Goal: Task Accomplishment & Management: Use online tool/utility

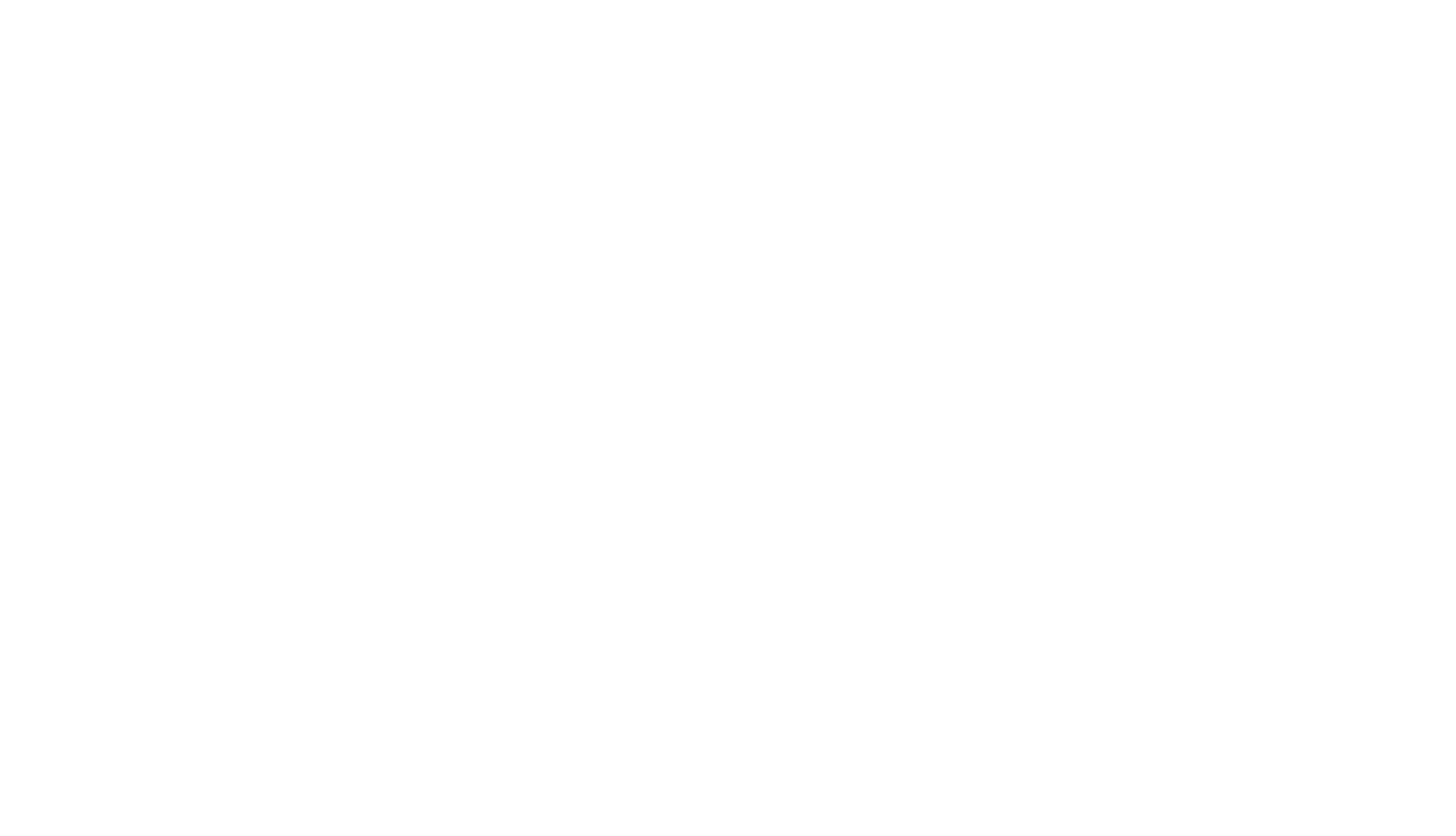
select select "Song"
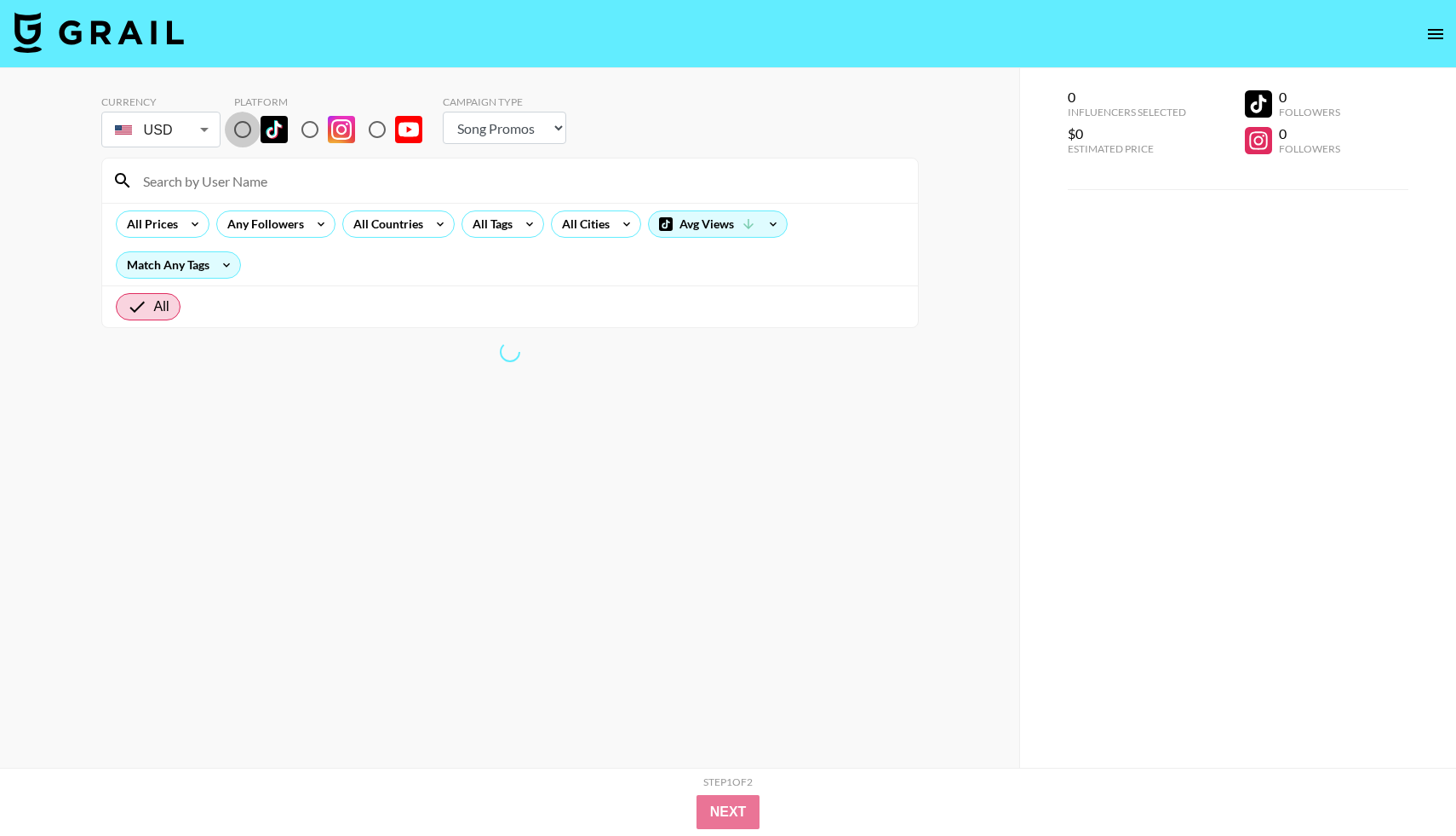
click at [248, 127] on input "radio" at bounding box center [243, 129] width 36 height 36
radio input "true"
click at [256, 165] on div at bounding box center [510, 180] width 816 height 44
click at [240, 173] on input at bounding box center [520, 180] width 775 height 27
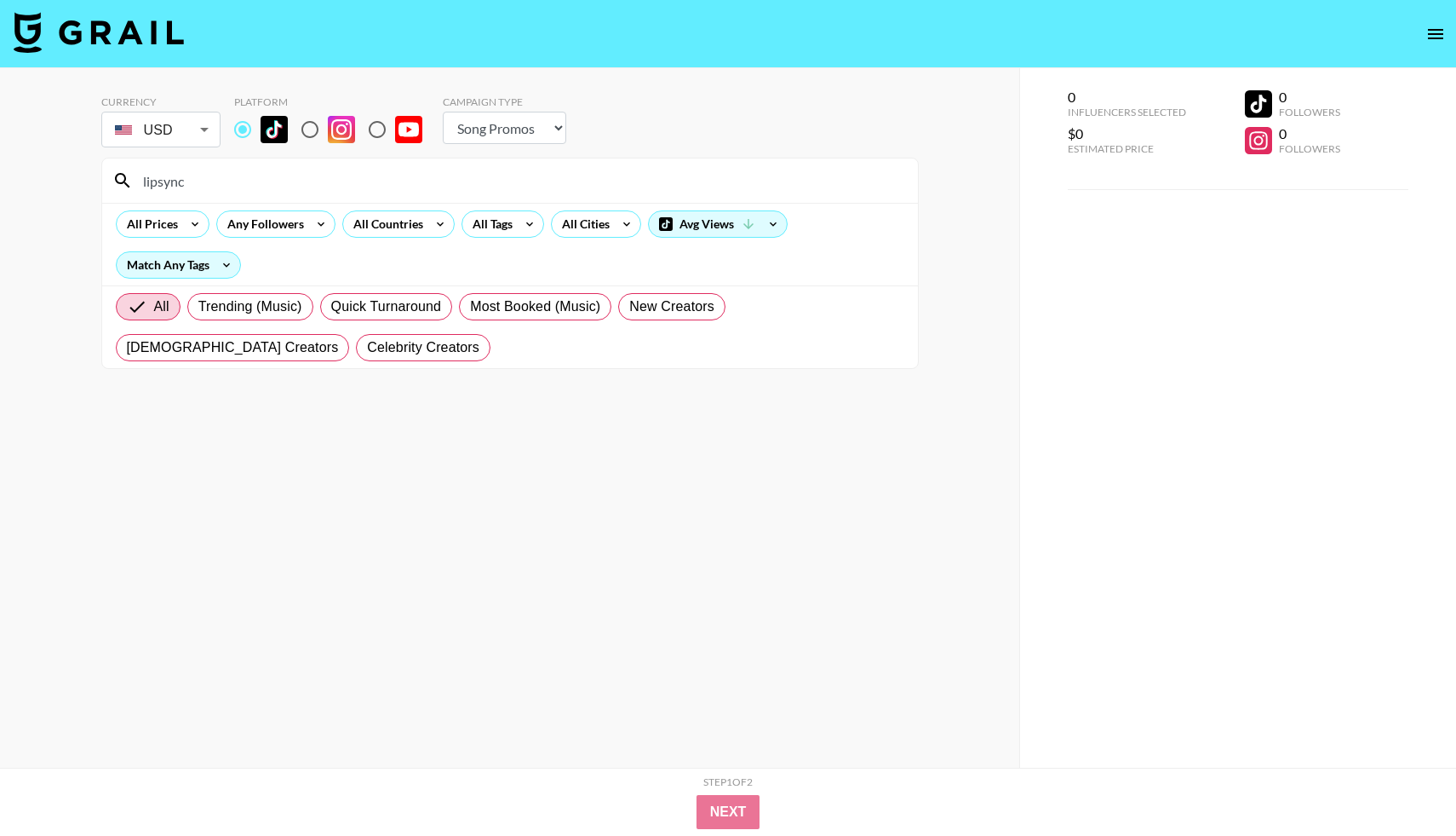
type input "lipsync"
click at [509, 222] on div "All Tags" at bounding box center [489, 224] width 54 height 25
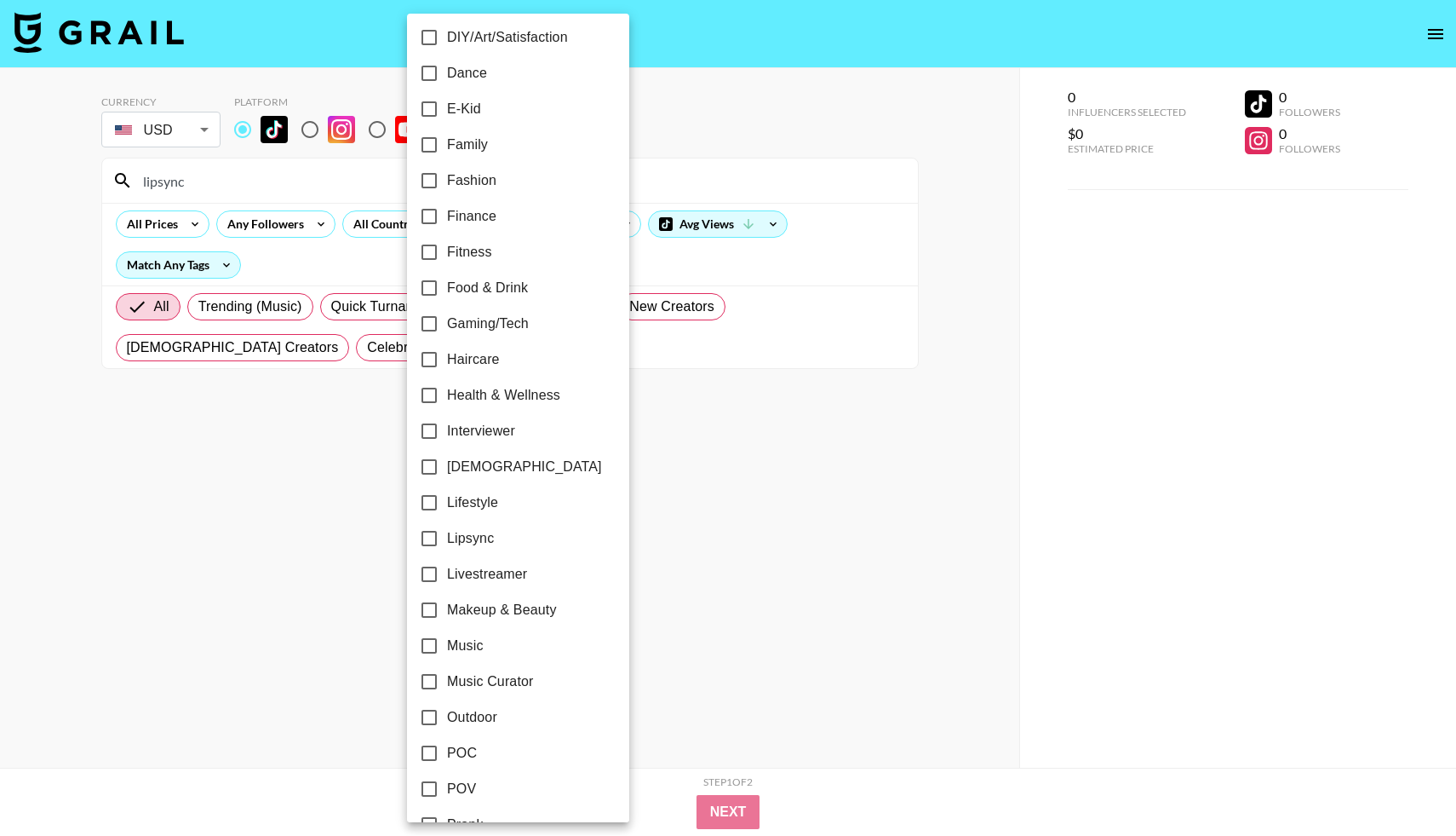
scroll to position [430, 0]
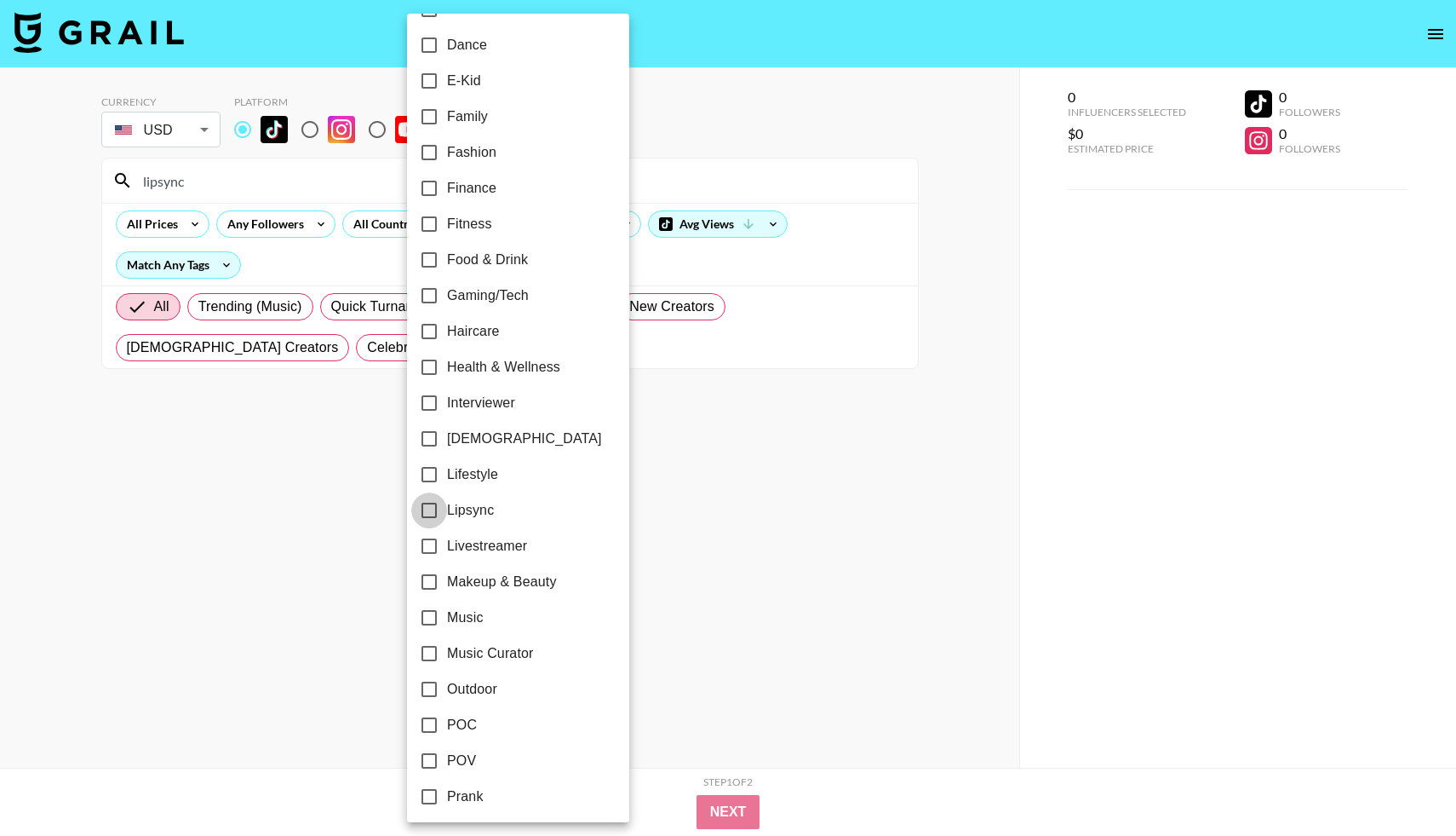
click at [429, 512] on input "Lipsync" at bounding box center [429, 509] width 36 height 36
checkbox input "true"
click at [861, 596] on div at bounding box center [728, 418] width 1456 height 836
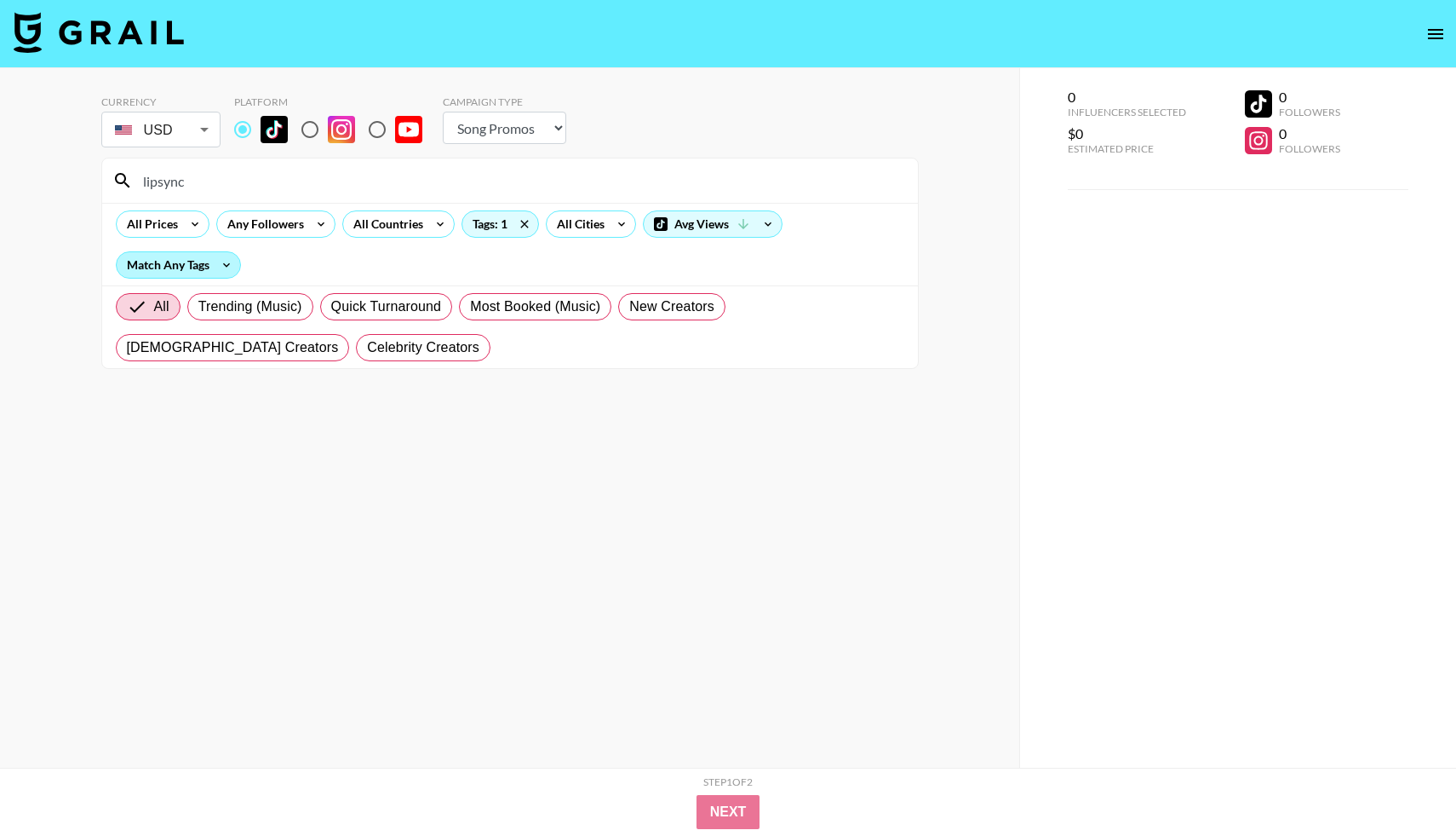
click at [171, 262] on div "Match Any Tags" at bounding box center [178, 264] width 124 height 25
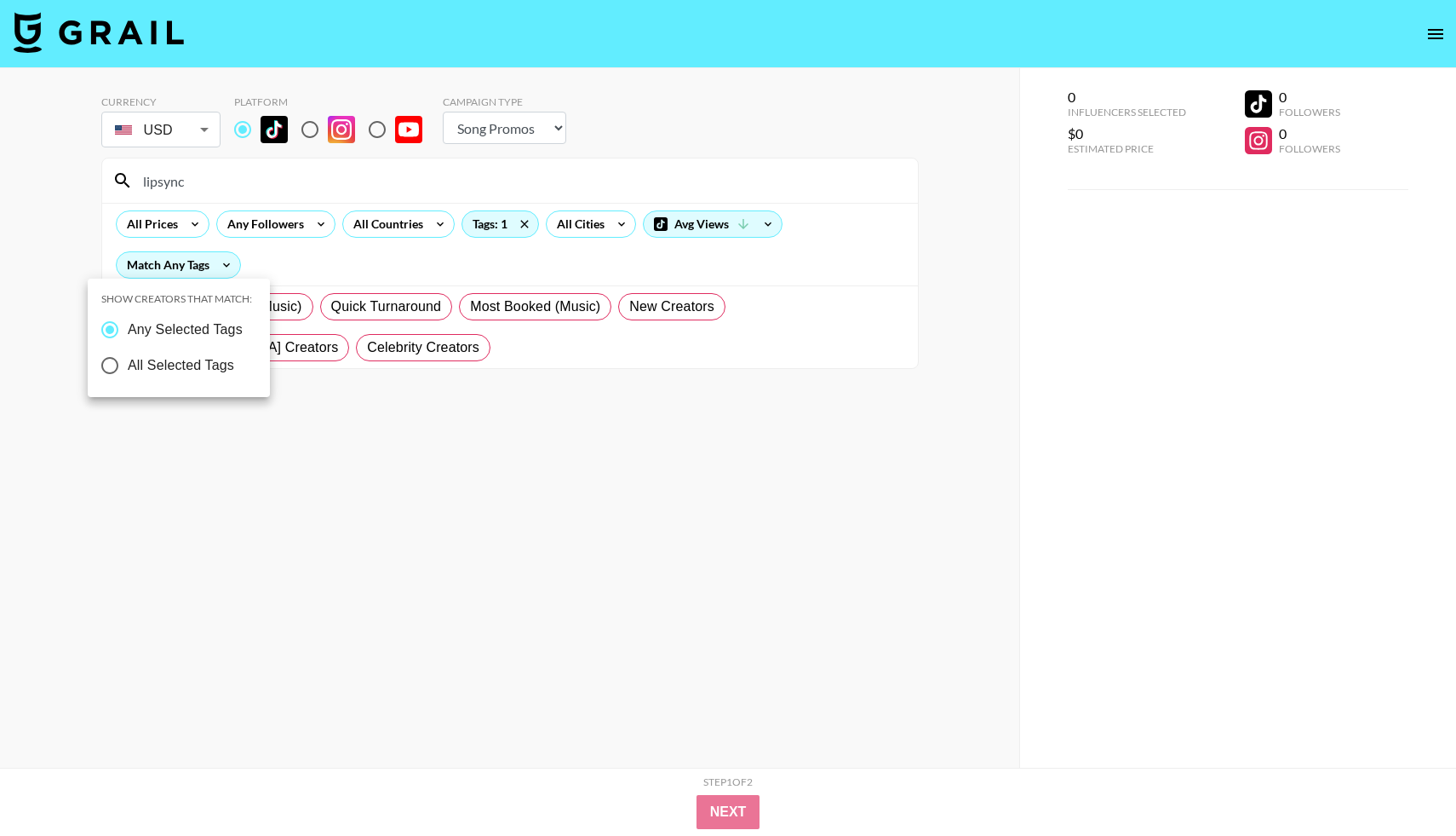
click at [166, 223] on div at bounding box center [728, 418] width 1456 height 836
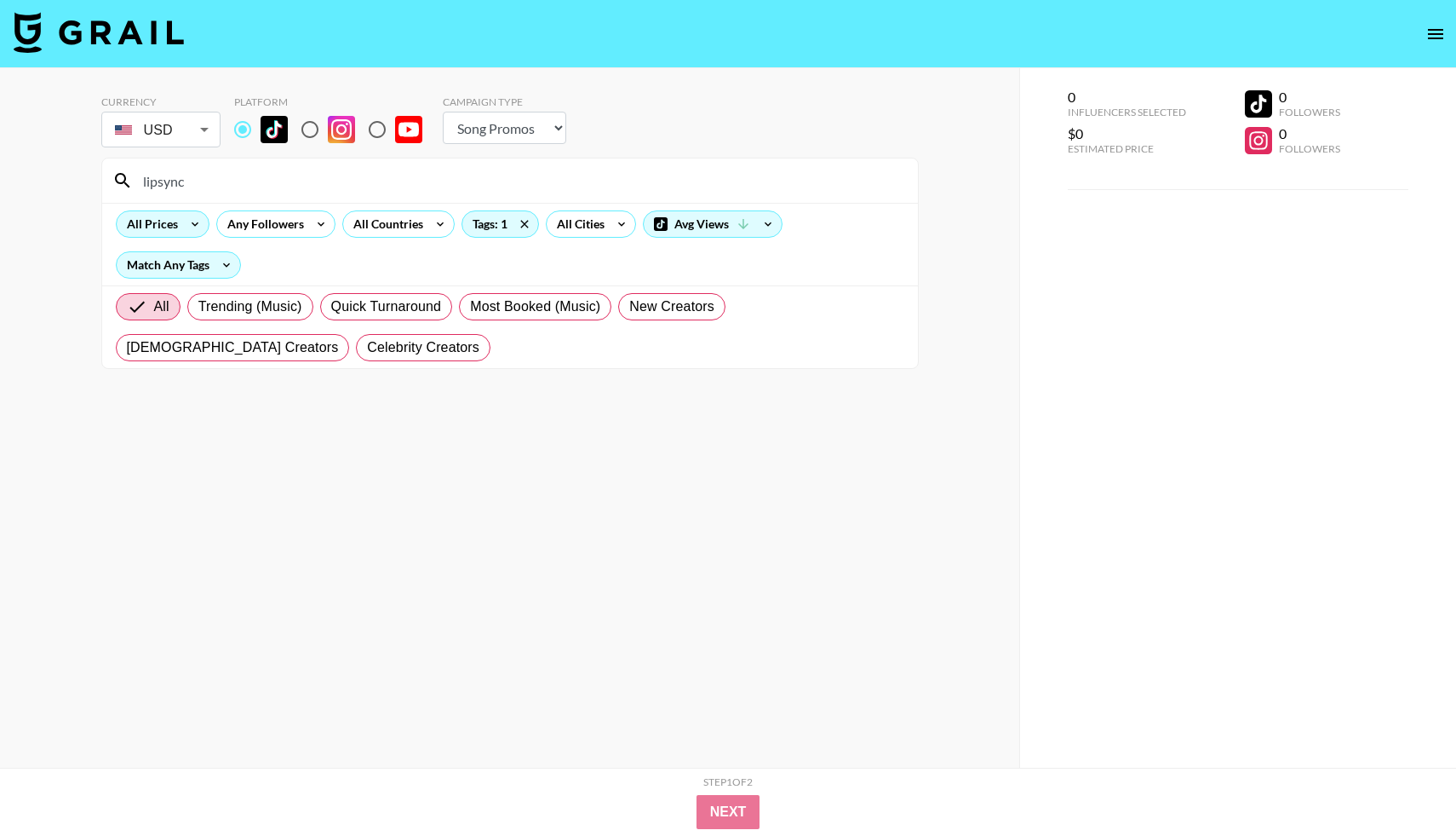
click at [167, 226] on div "All Prices" at bounding box center [149, 224] width 65 height 25
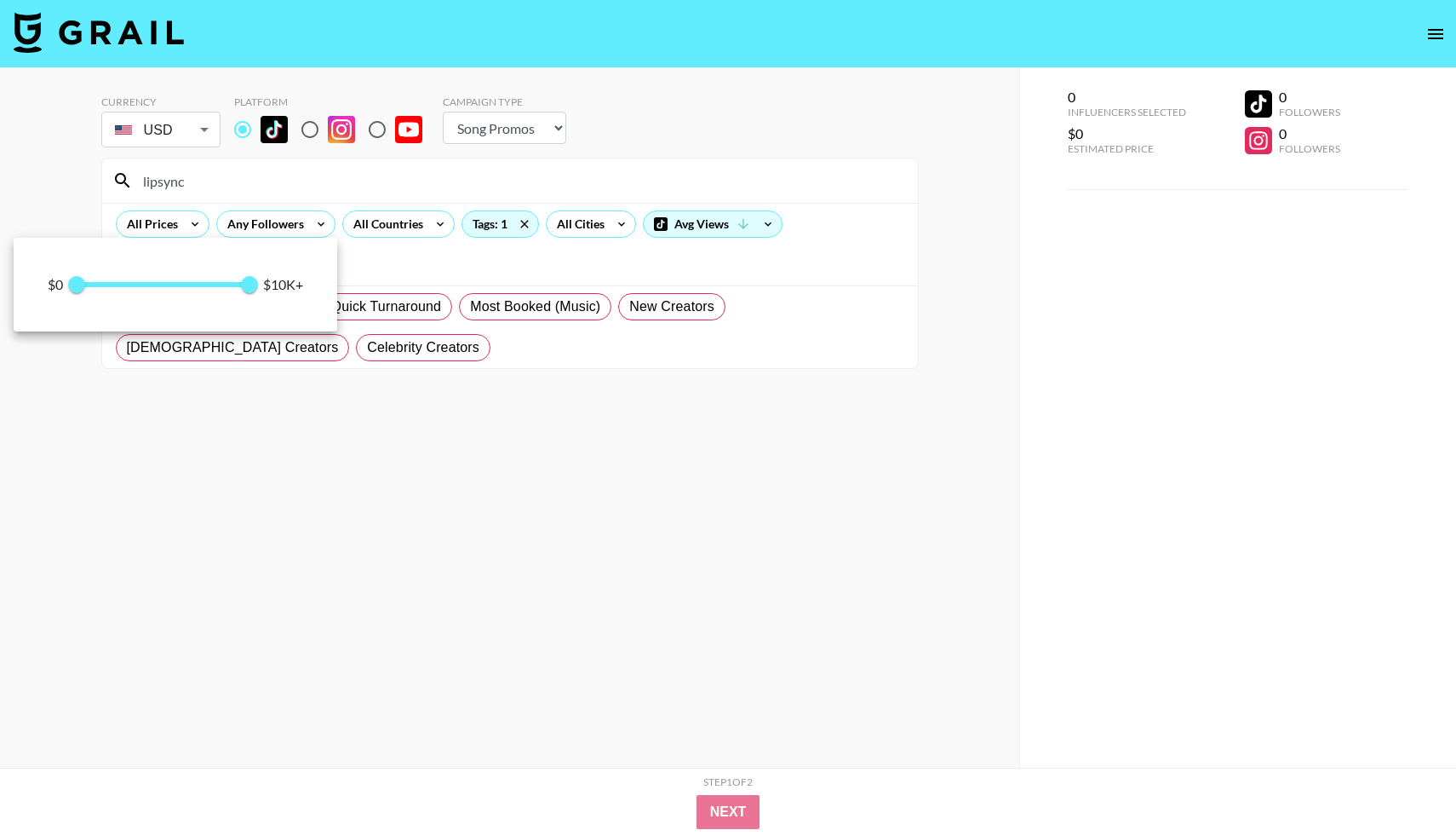
click at [449, 538] on div at bounding box center [728, 418] width 1456 height 836
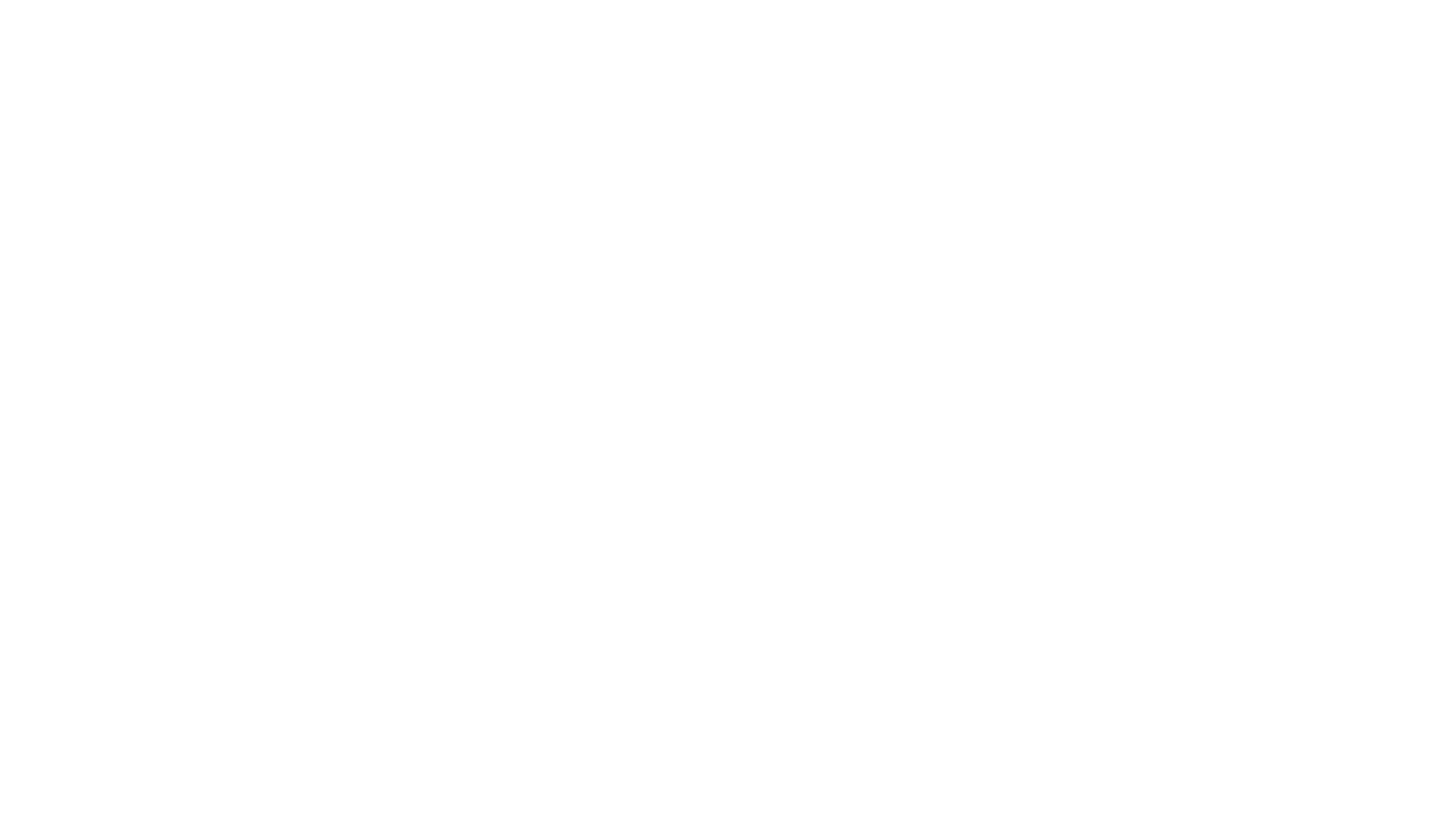
select select "Song"
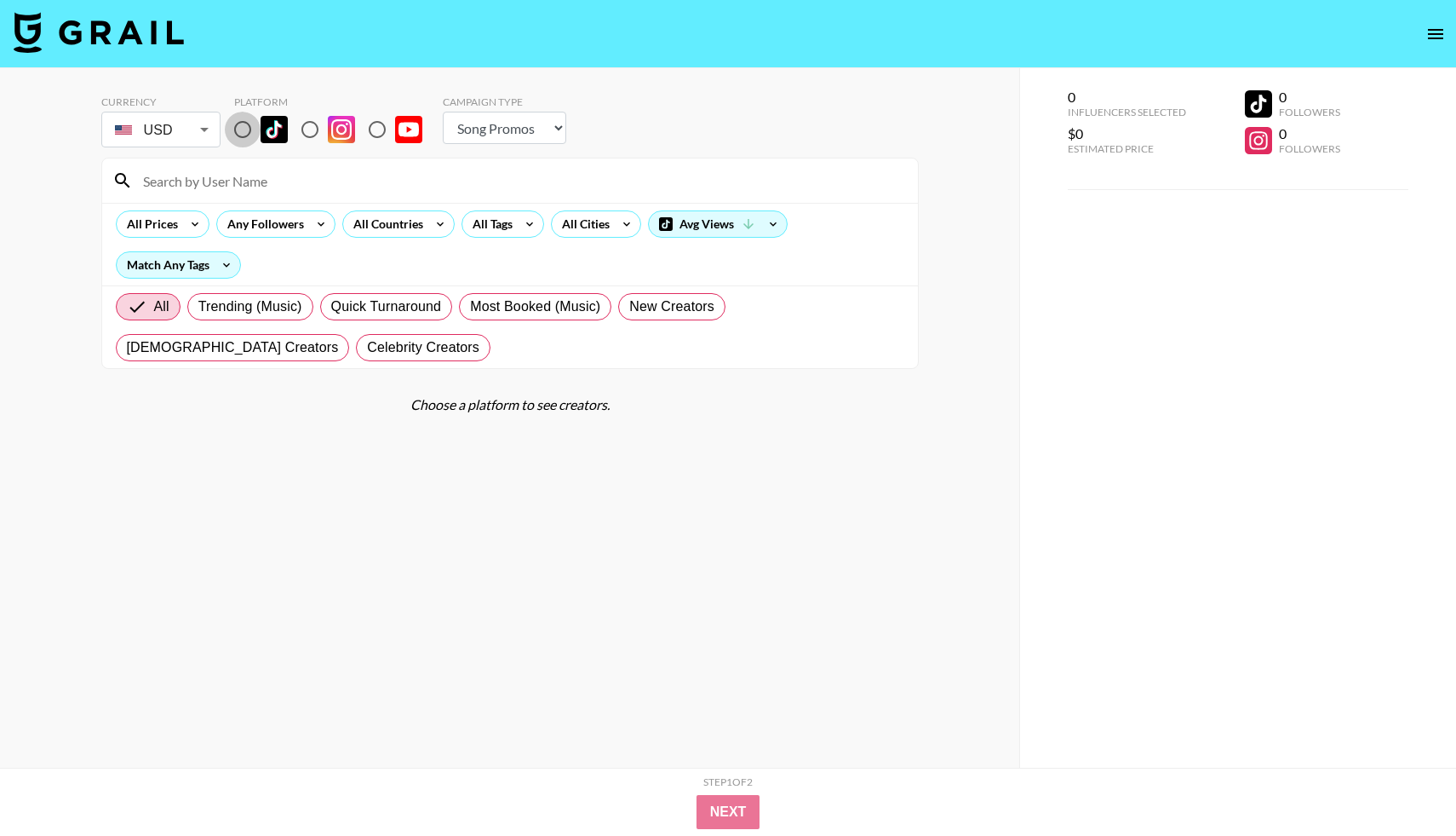
click at [253, 138] on input "radio" at bounding box center [243, 129] width 36 height 36
radio input "true"
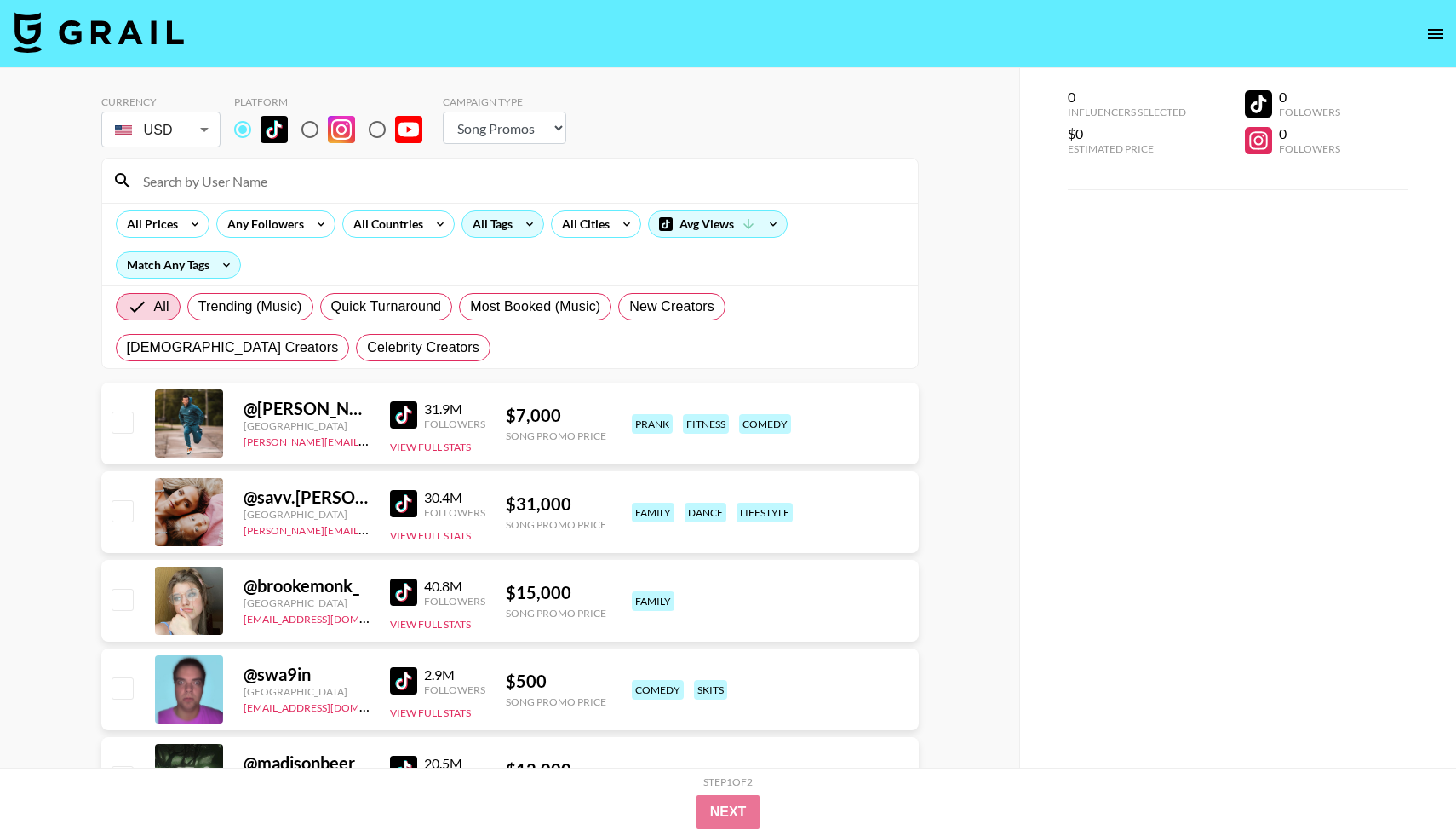
click at [502, 228] on div "All Tags" at bounding box center [489, 224] width 54 height 25
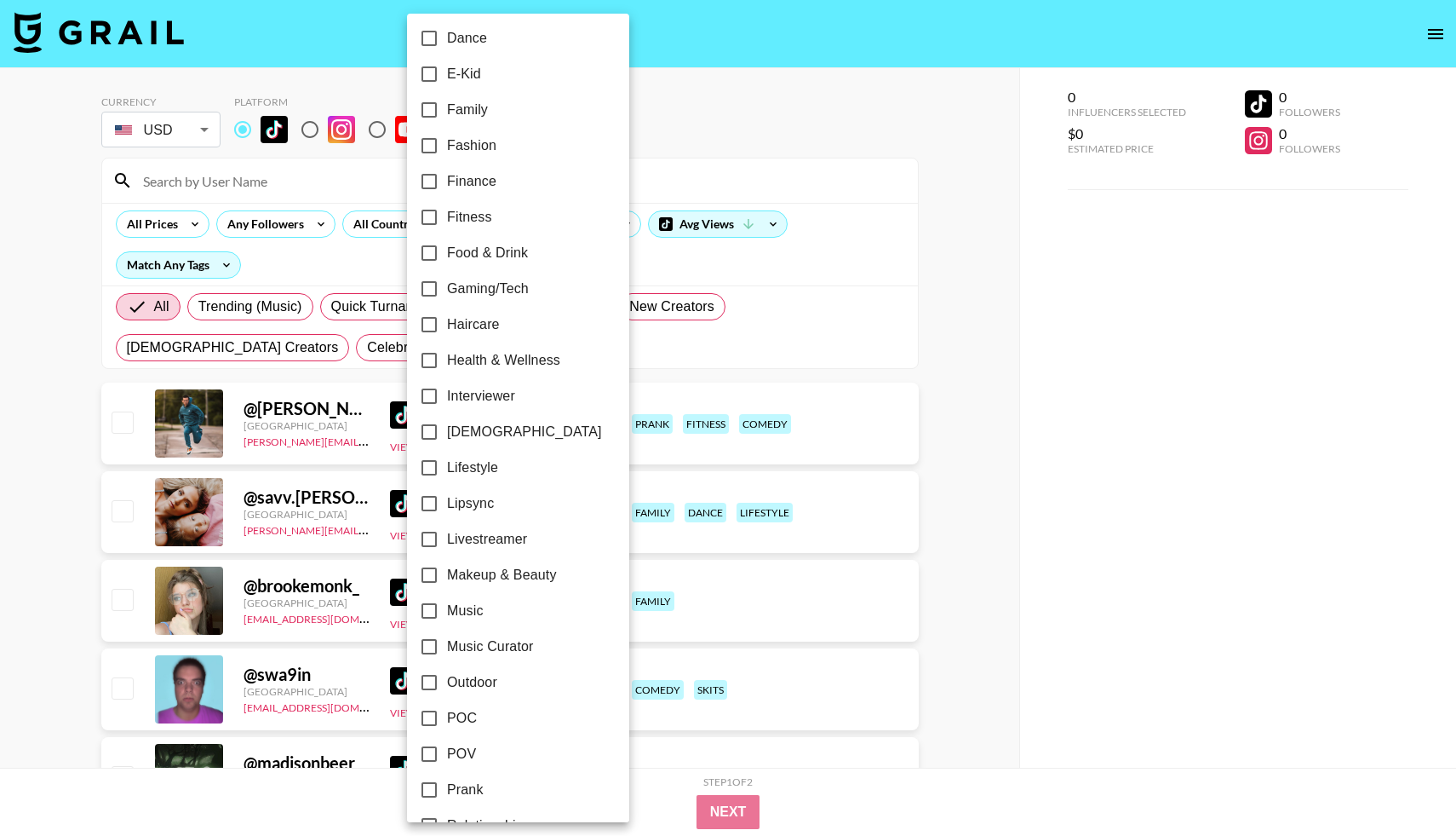
scroll to position [437, 0]
click at [429, 502] on input "Lipsync" at bounding box center [429, 502] width 36 height 36
checkbox input "true"
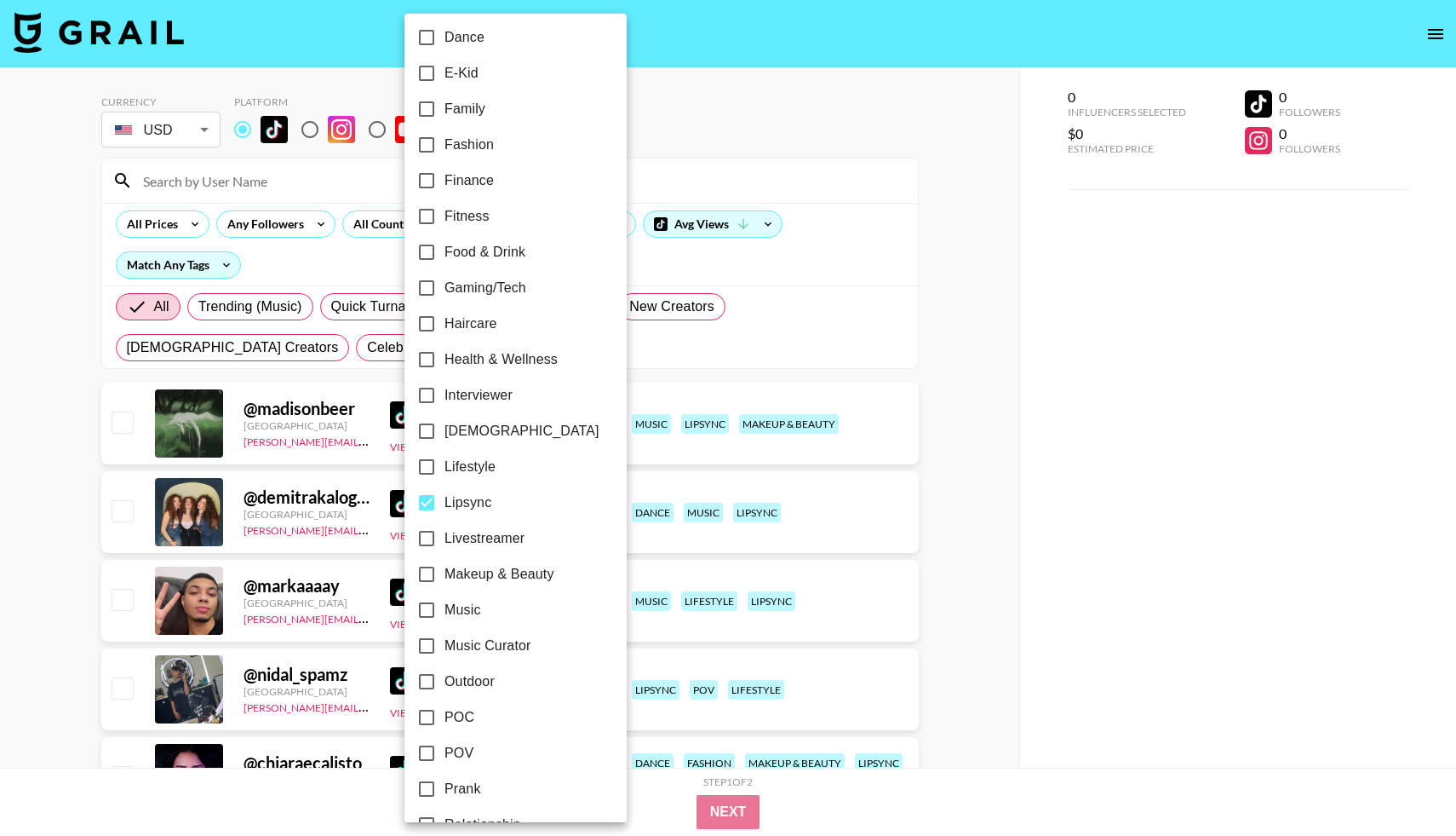
click at [10, 380] on div at bounding box center [728, 418] width 1456 height 836
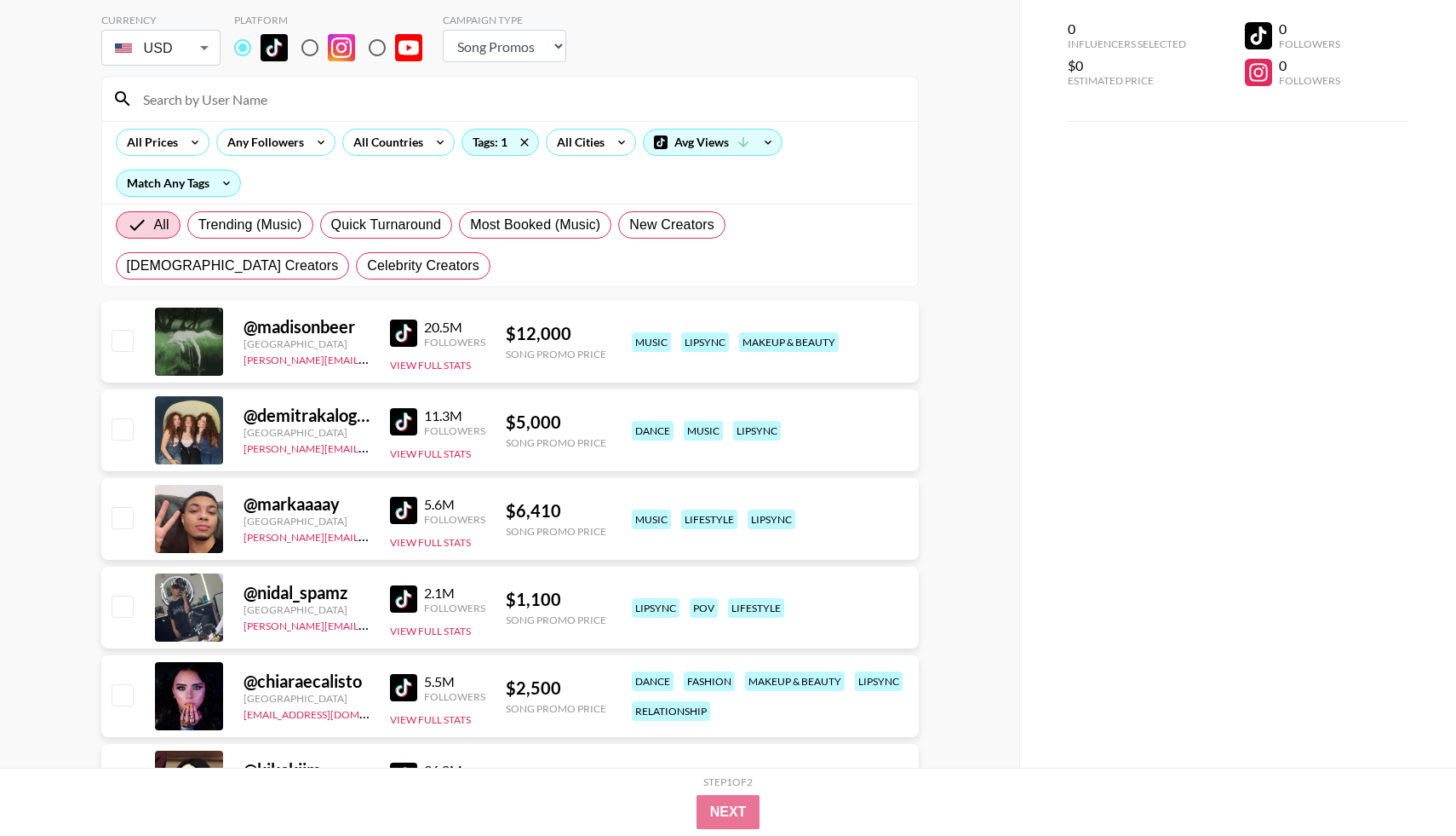
scroll to position [0, 0]
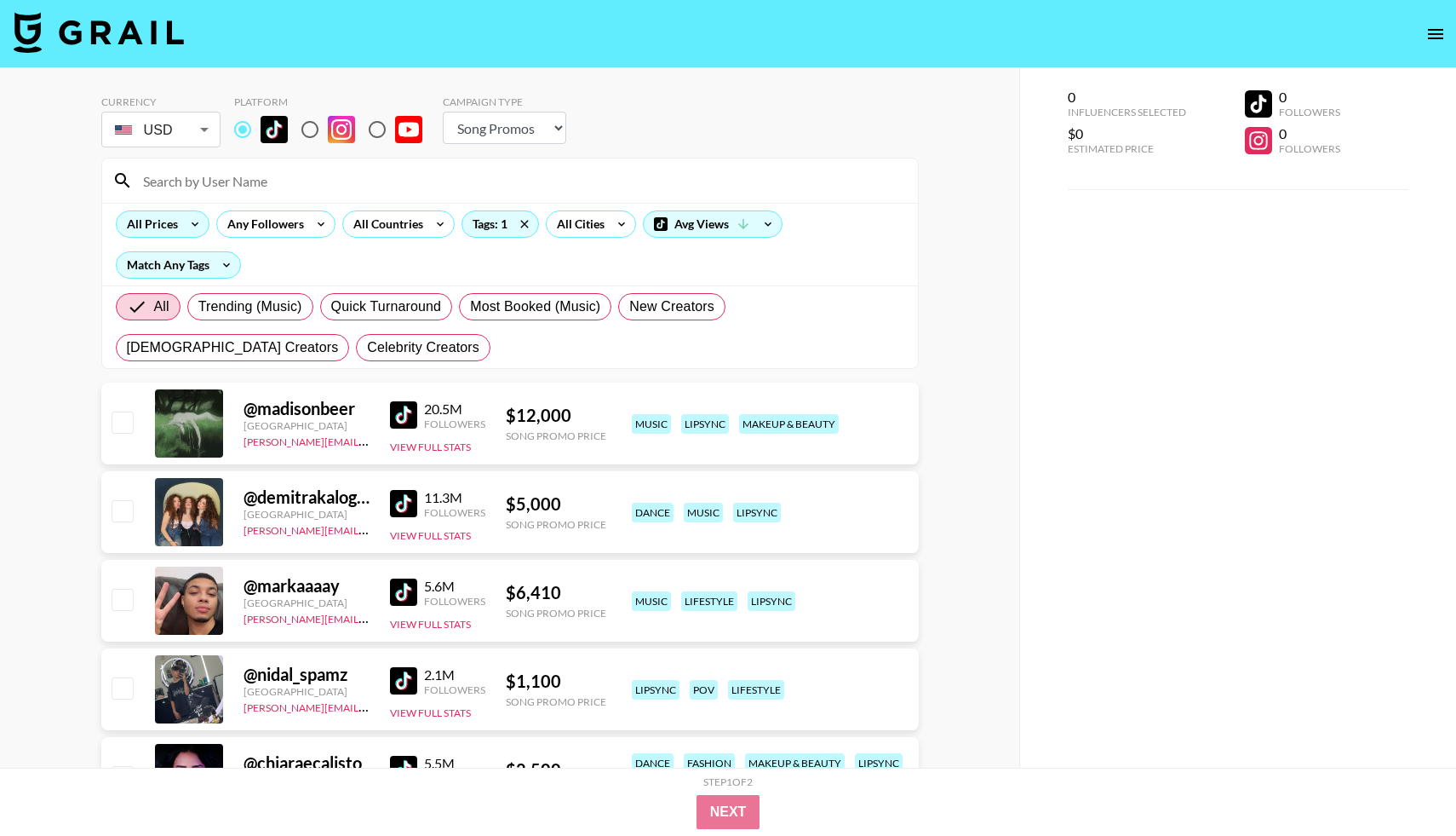
click at [172, 224] on div "All Prices" at bounding box center [149, 224] width 65 height 25
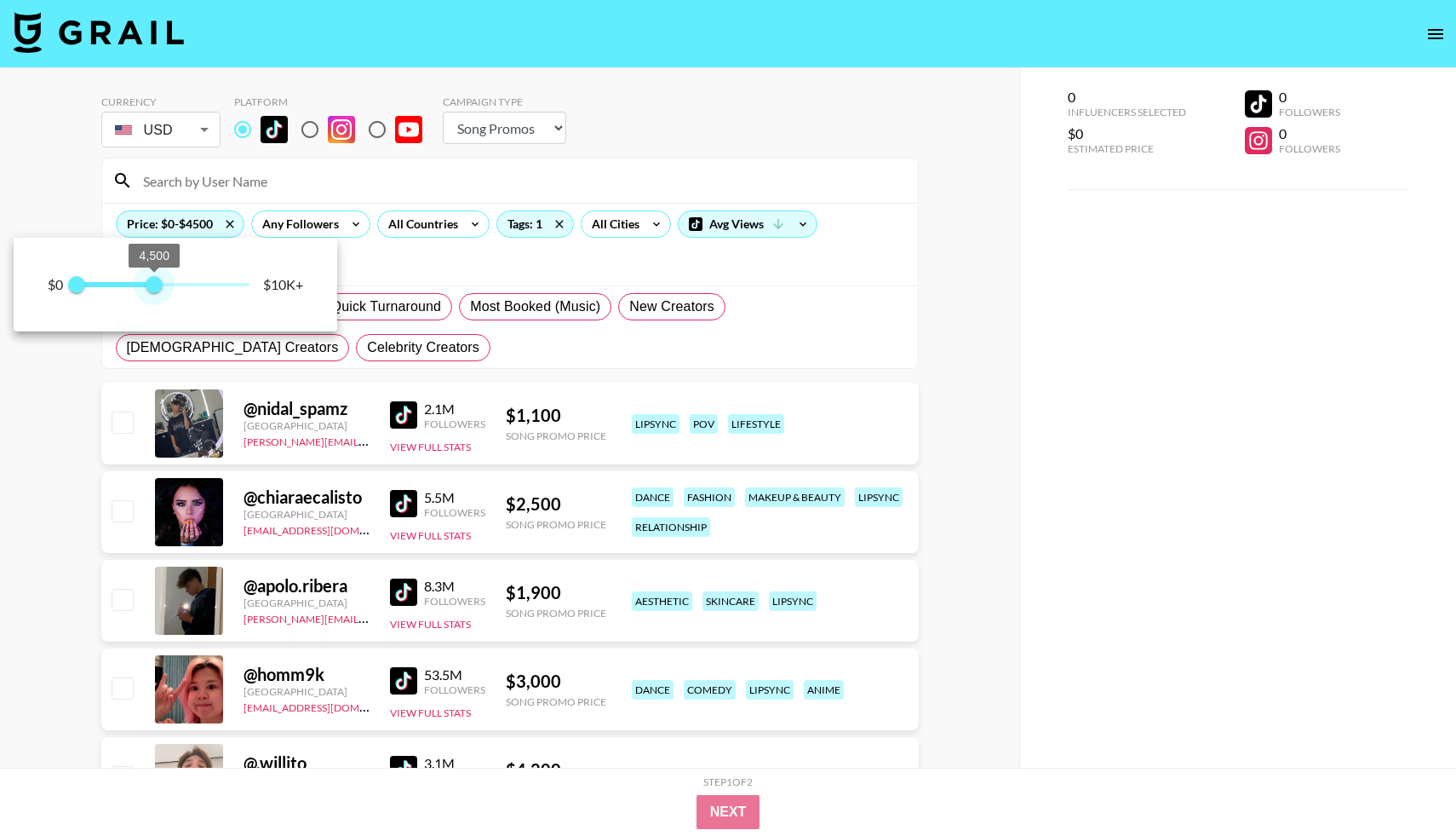
drag, startPoint x: 243, startPoint y: 282, endPoint x: 149, endPoint y: 282, distance: 94.0
click at [149, 282] on span "4,500" at bounding box center [154, 285] width 17 height 17
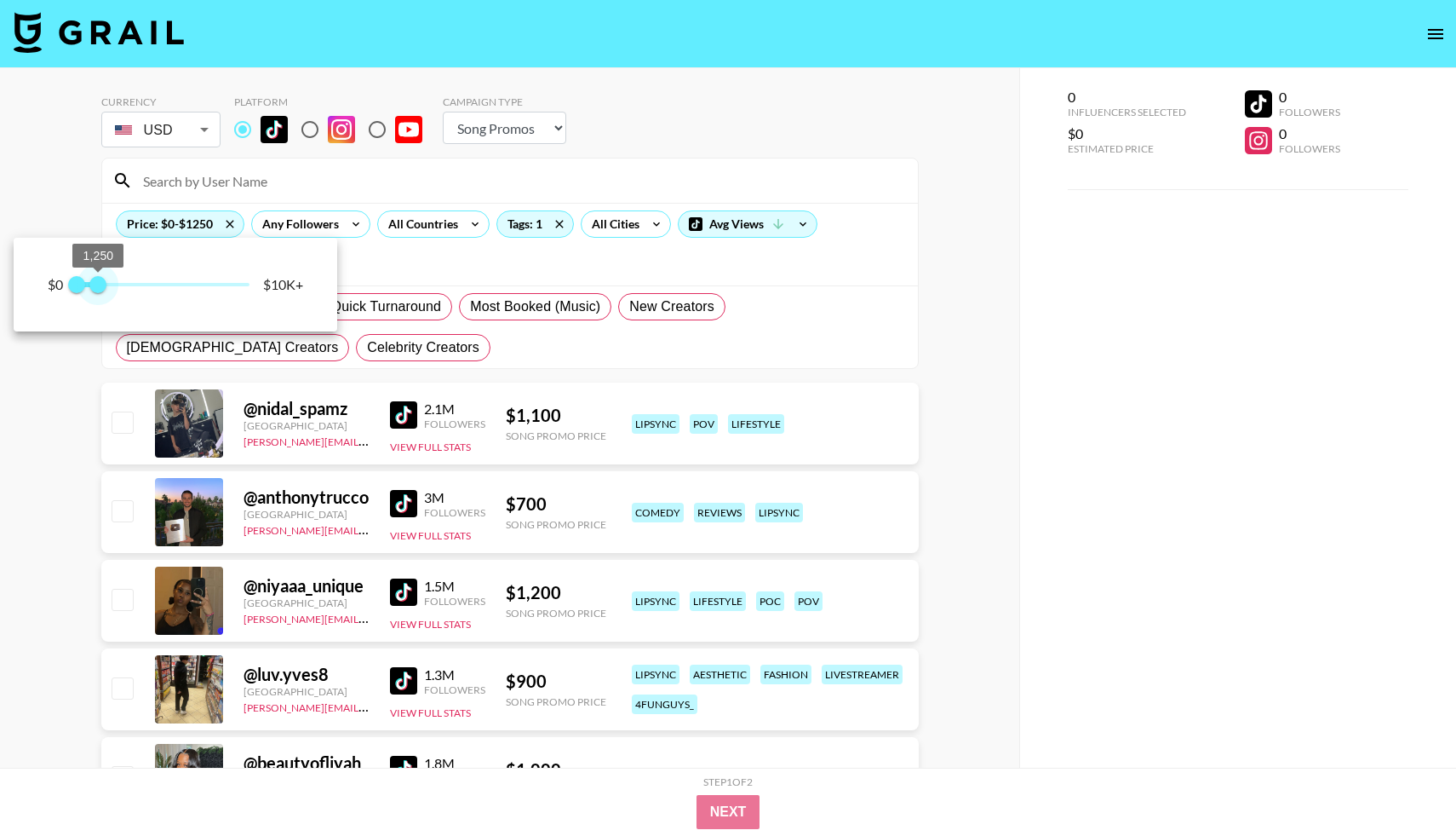
type input "1000"
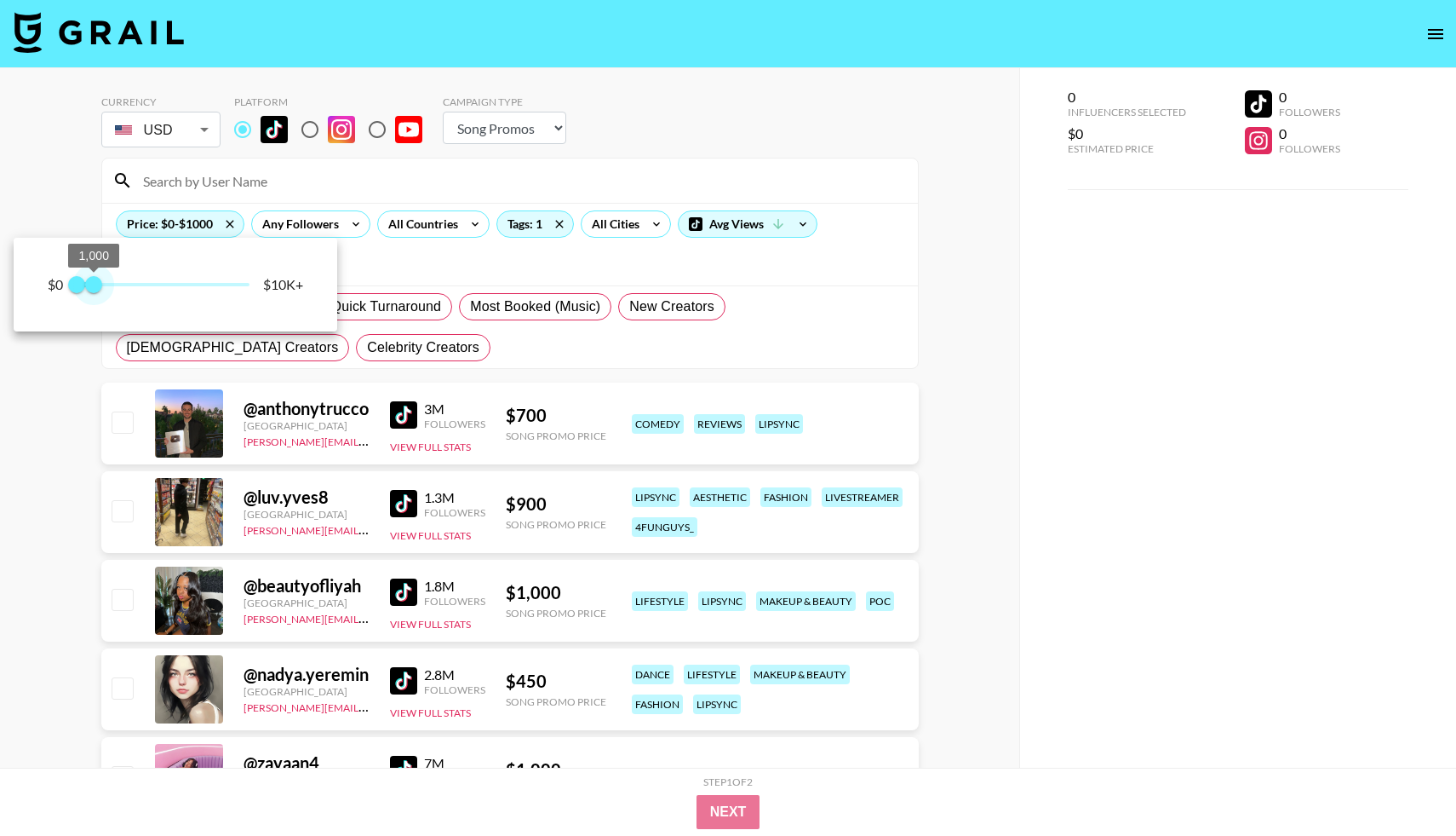
drag, startPoint x: 141, startPoint y: 286, endPoint x: 95, endPoint y: 287, distance: 46.0
click at [95, 287] on span "1,000" at bounding box center [94, 285] width 17 height 17
click at [94, 282] on span "1,000" at bounding box center [94, 285] width 17 height 17
click at [423, 260] on div at bounding box center [728, 418] width 1456 height 836
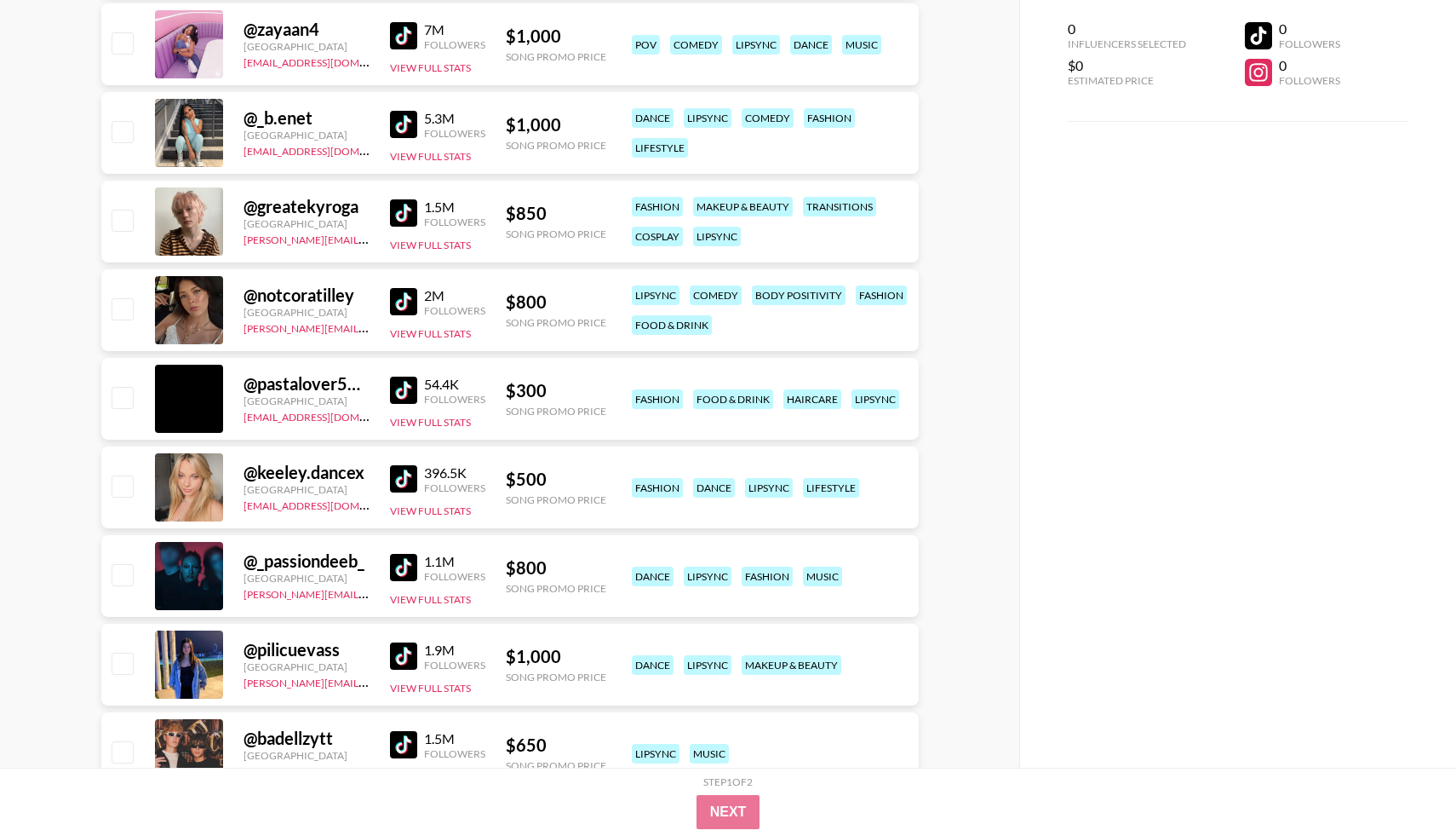
scroll to position [757, 0]
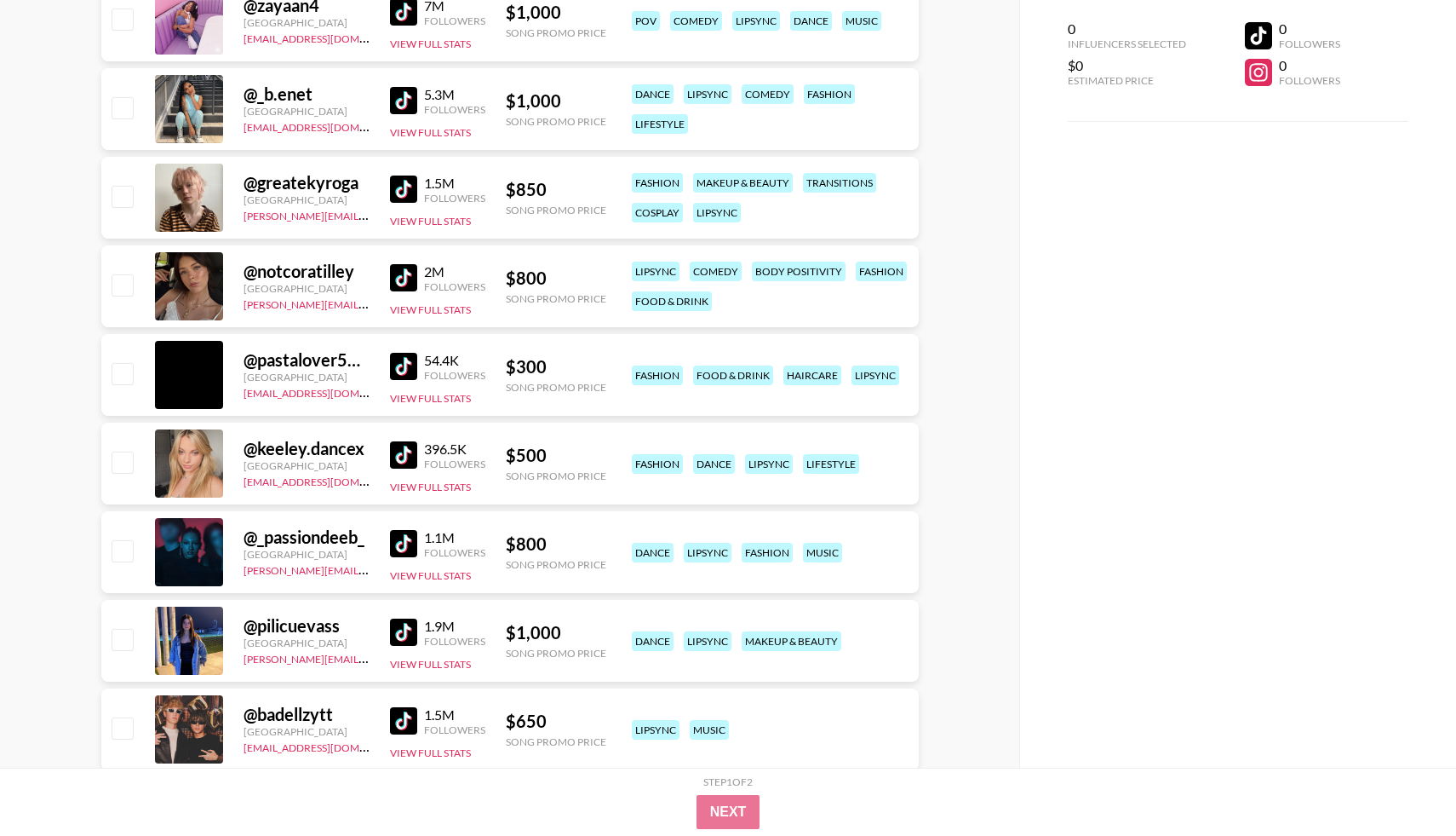
click at [403, 287] on img at bounding box center [403, 277] width 27 height 27
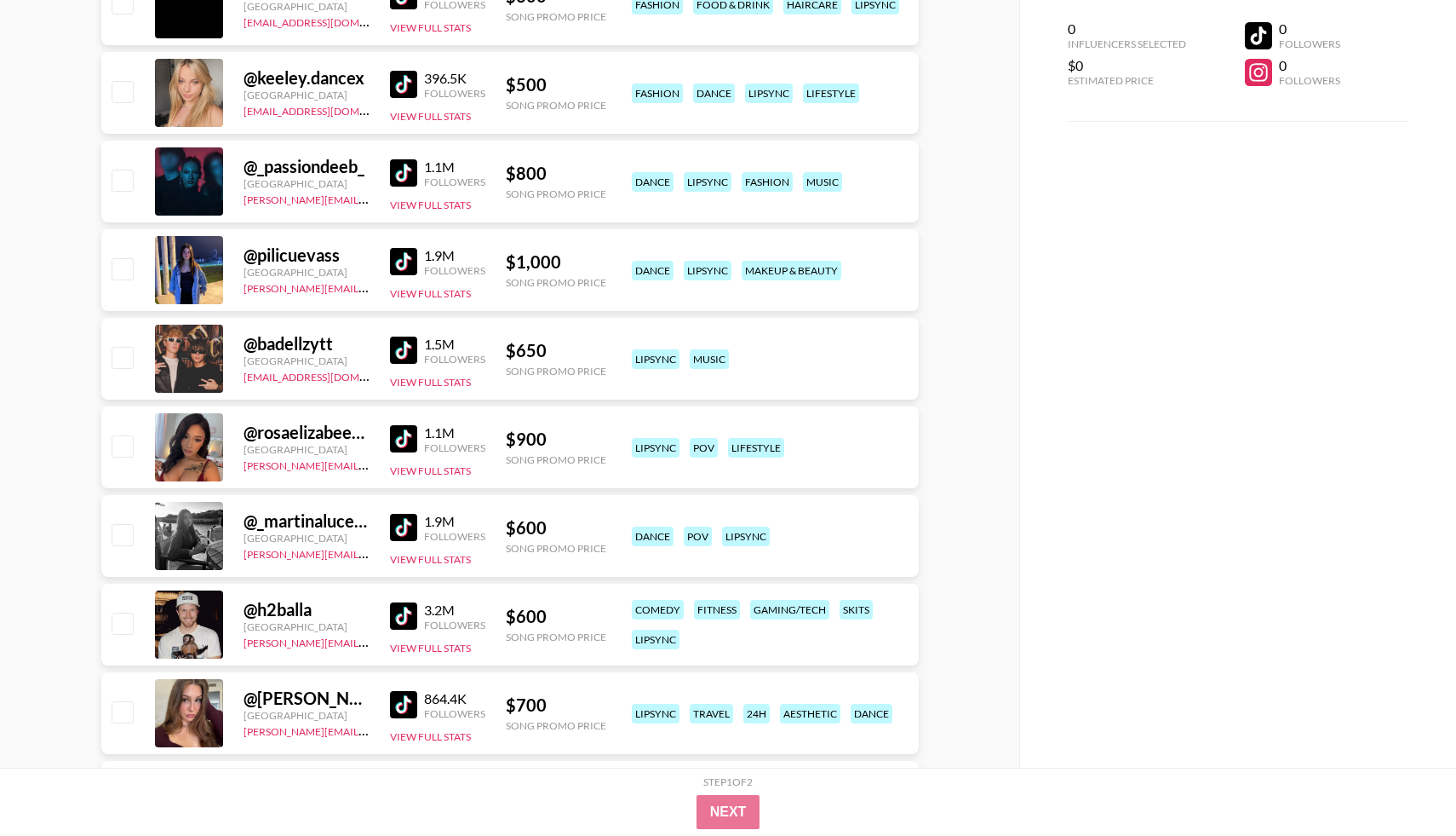
scroll to position [1132, 0]
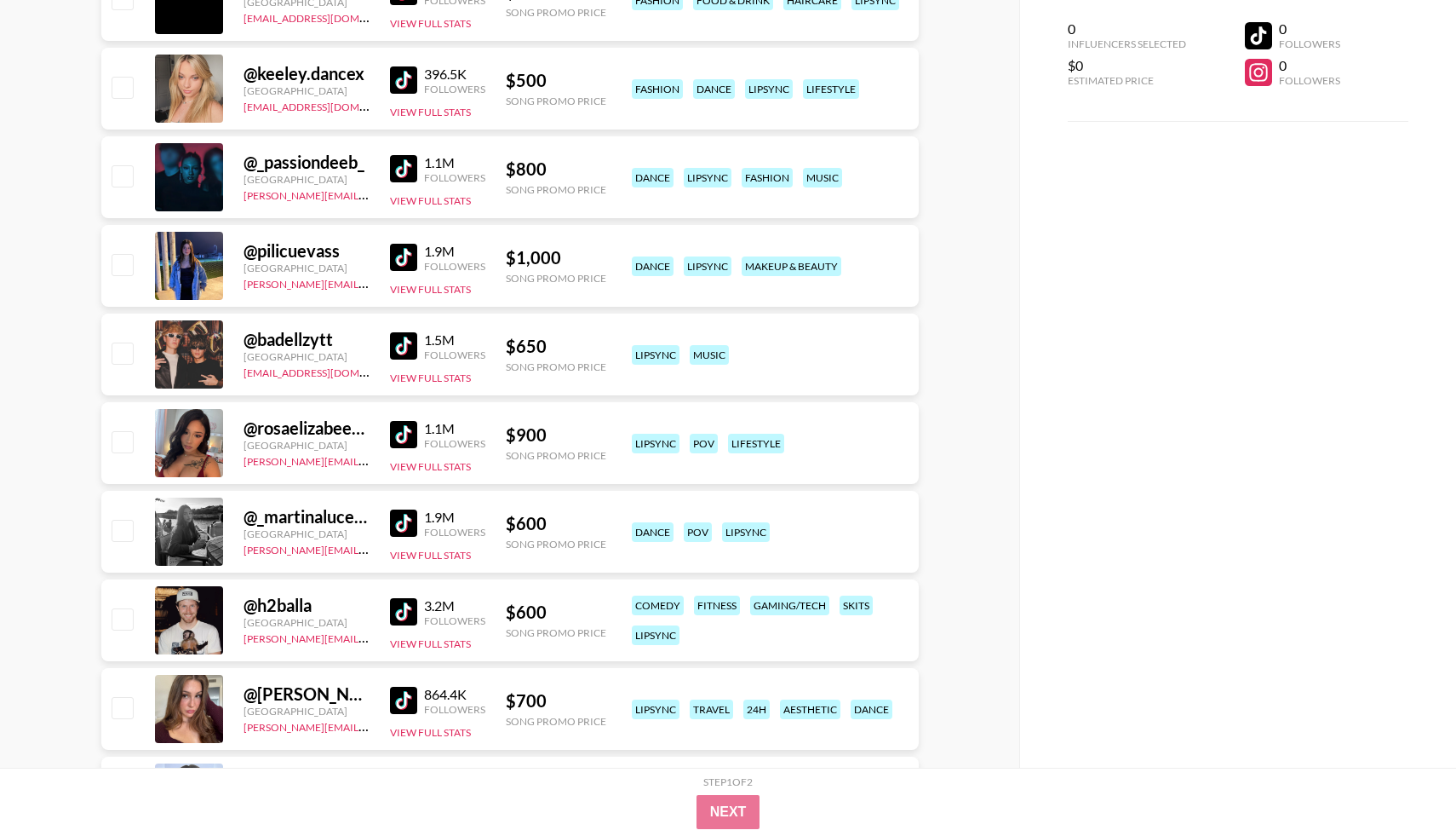
click at [405, 437] on img at bounding box center [403, 434] width 27 height 27
